Goal: Find specific page/section: Find specific page/section

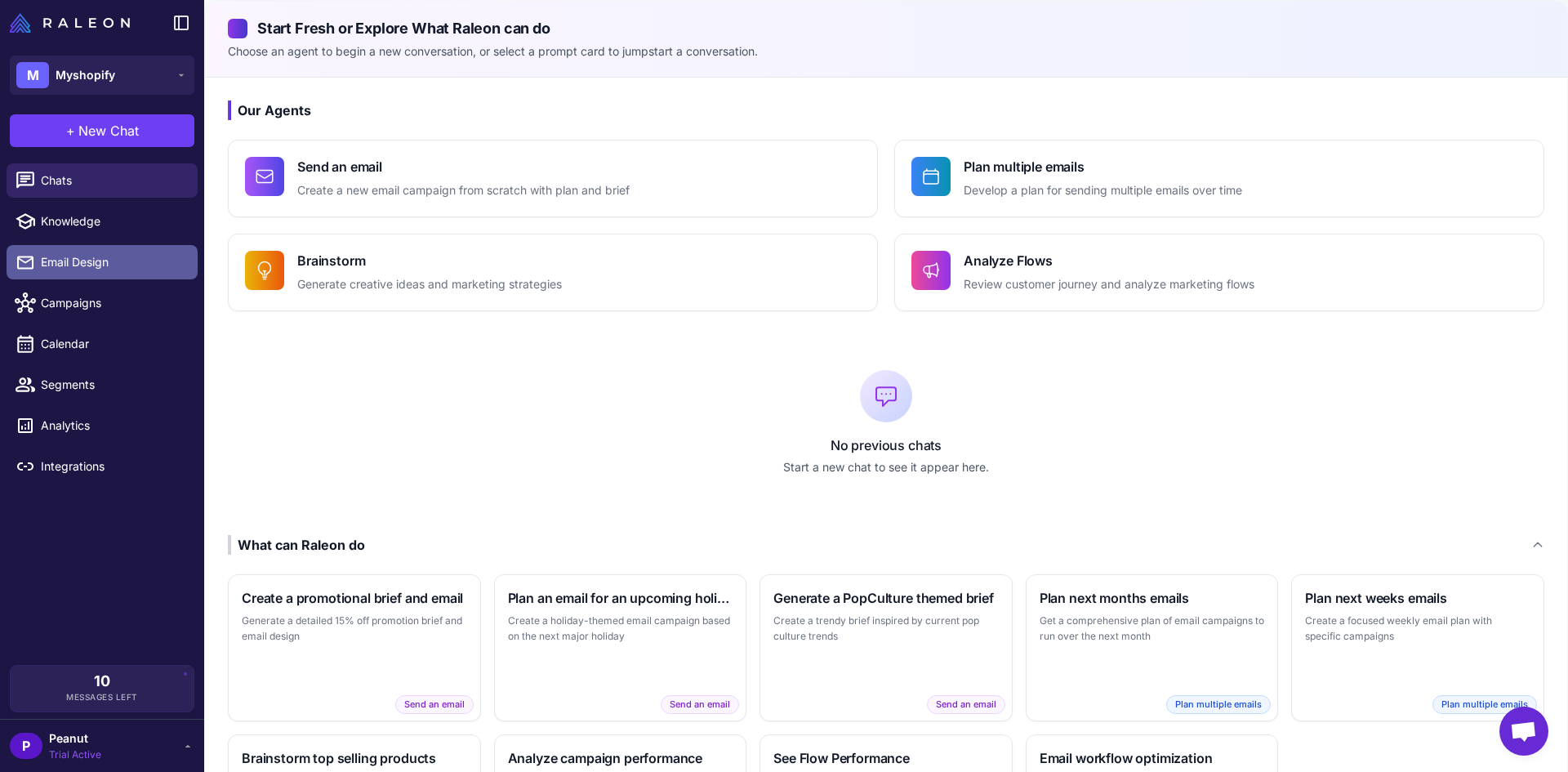
click at [79, 260] on span "Email Design" at bounding box center [112, 263] width 143 height 18
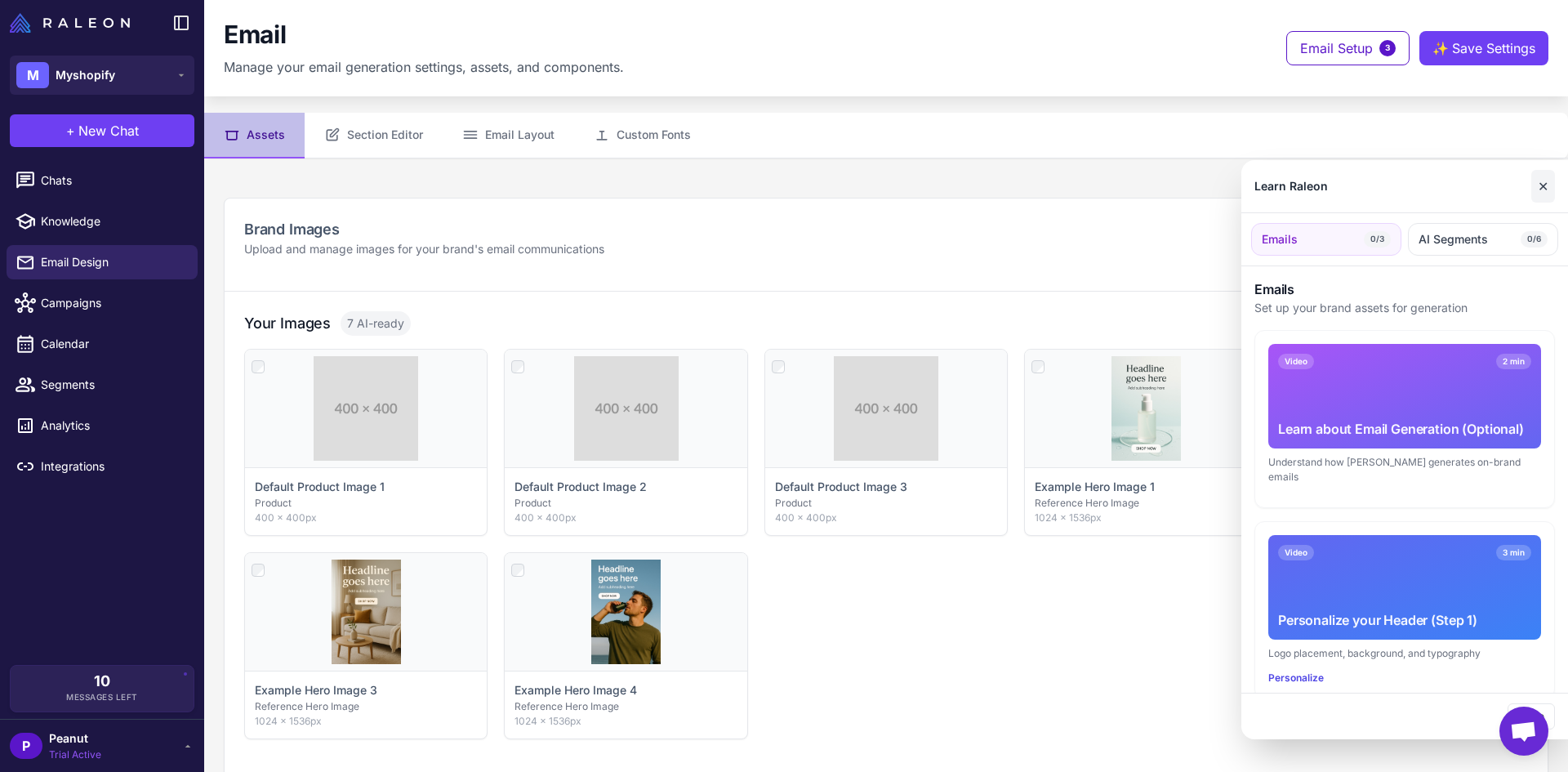
click at [1542, 182] on button "✕" at bounding box center [1543, 186] width 24 height 32
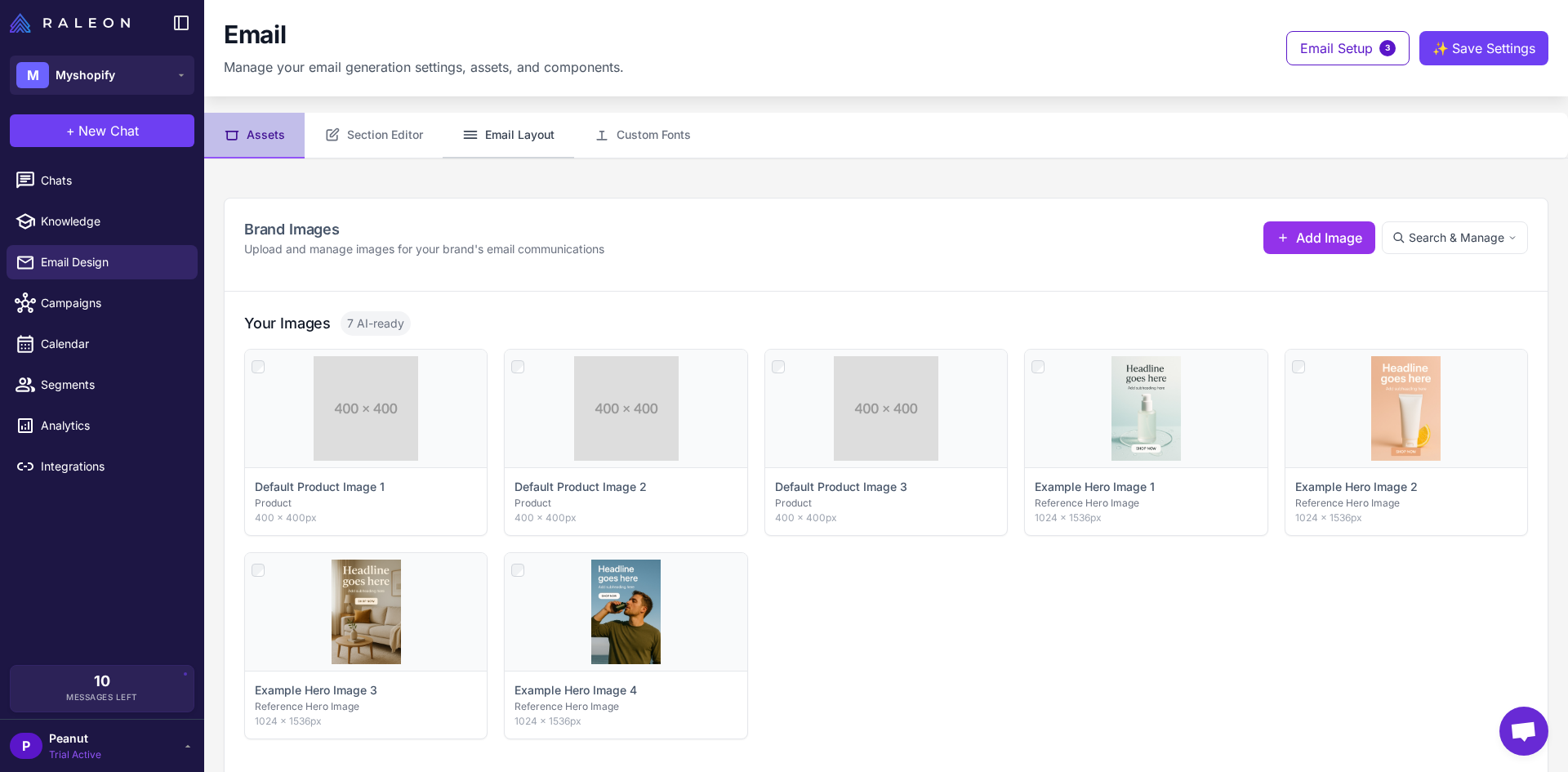
click at [529, 140] on button "Email Layout" at bounding box center [508, 135] width 132 height 46
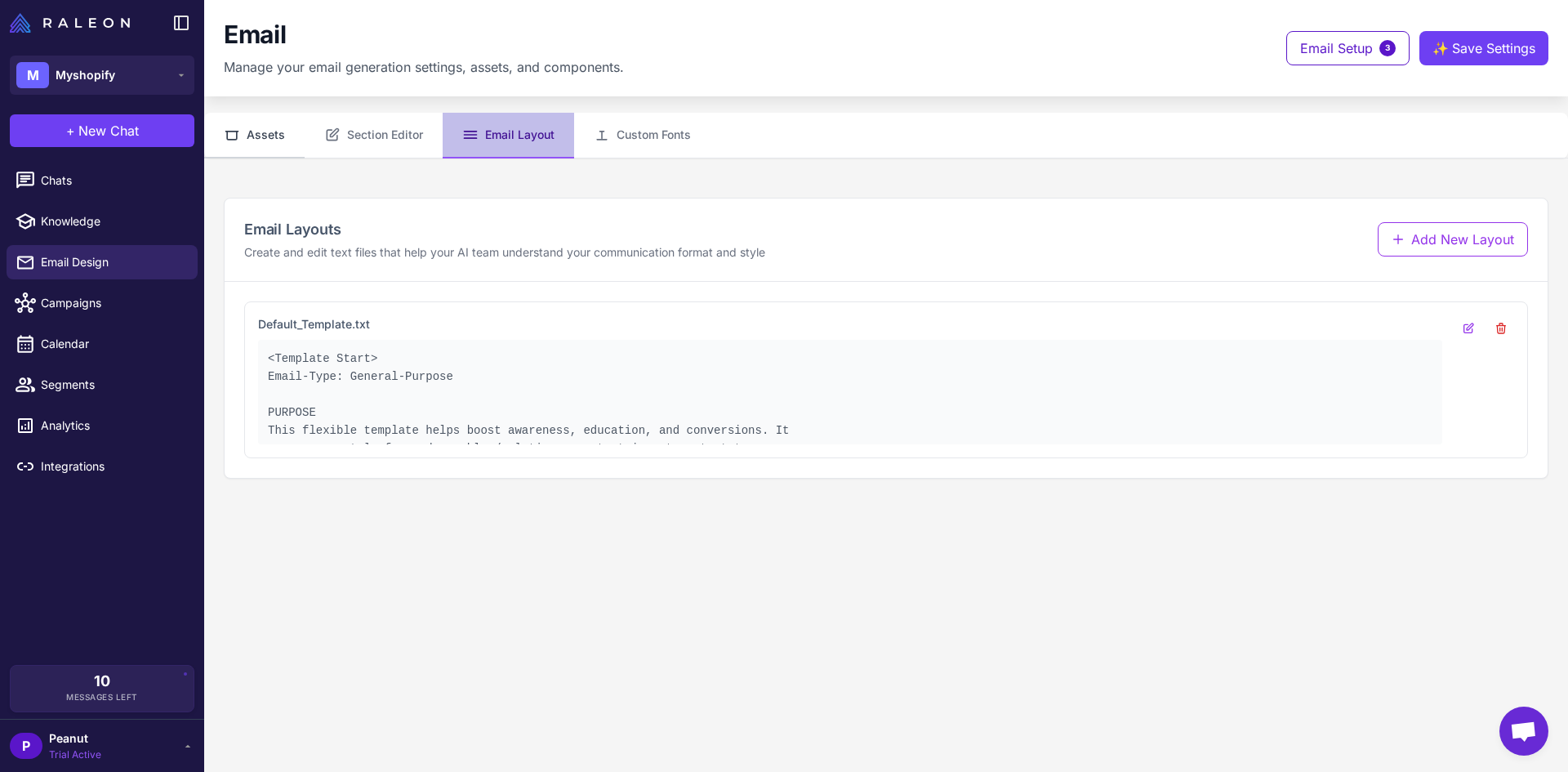
click at [248, 124] on button "Assets" at bounding box center [254, 135] width 100 height 46
